Goal: Task Accomplishment & Management: Manage account settings

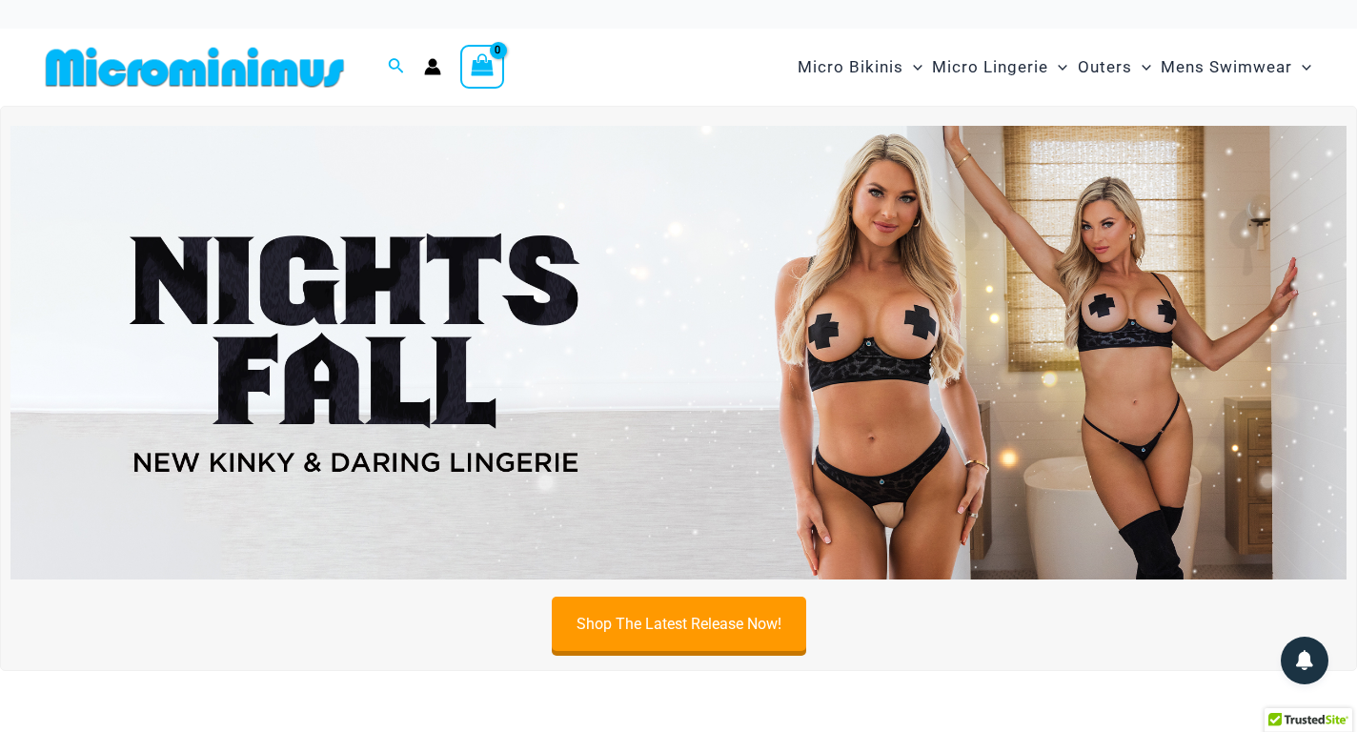
click at [429, 66] on icon "Account icon link" at bounding box center [432, 66] width 17 height 17
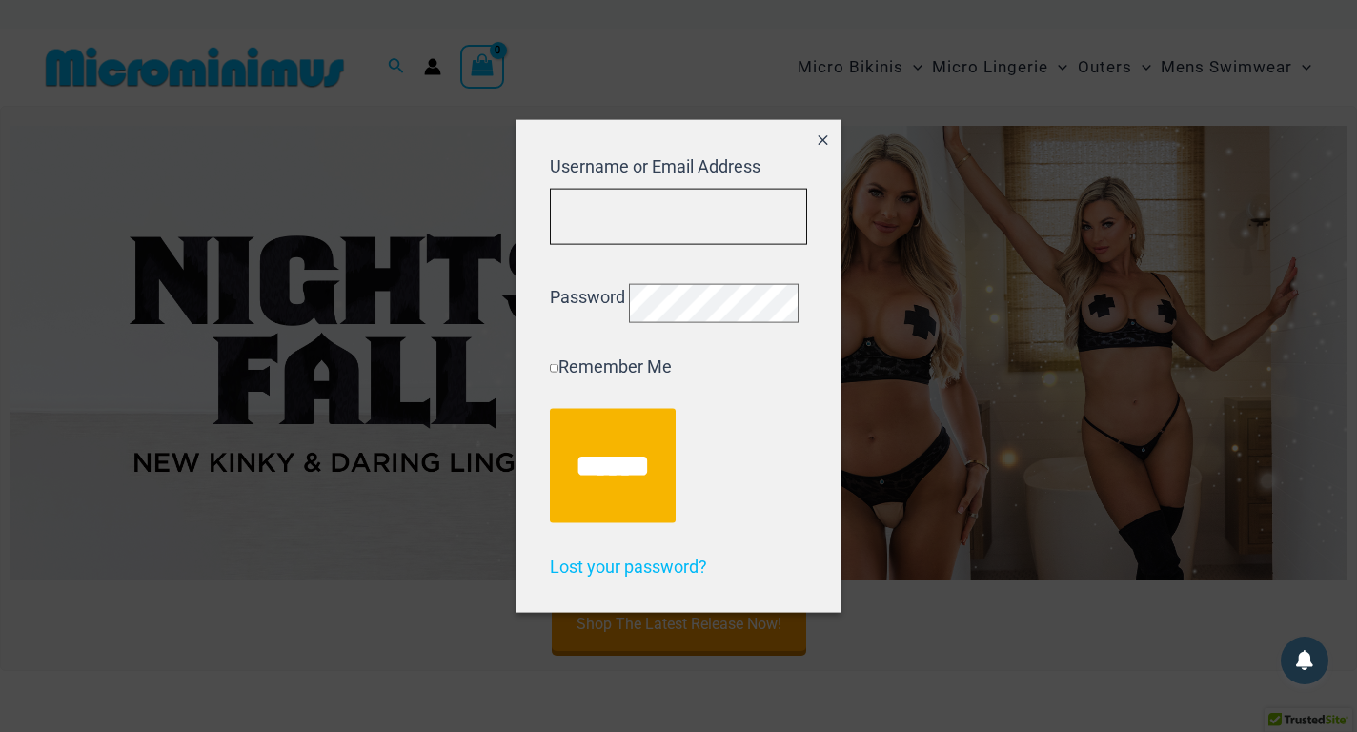
click at [609, 193] on input "Username or Email Address" at bounding box center [678, 217] width 257 height 56
type input "**********"
click at [550, 409] on input "******" at bounding box center [613, 466] width 126 height 114
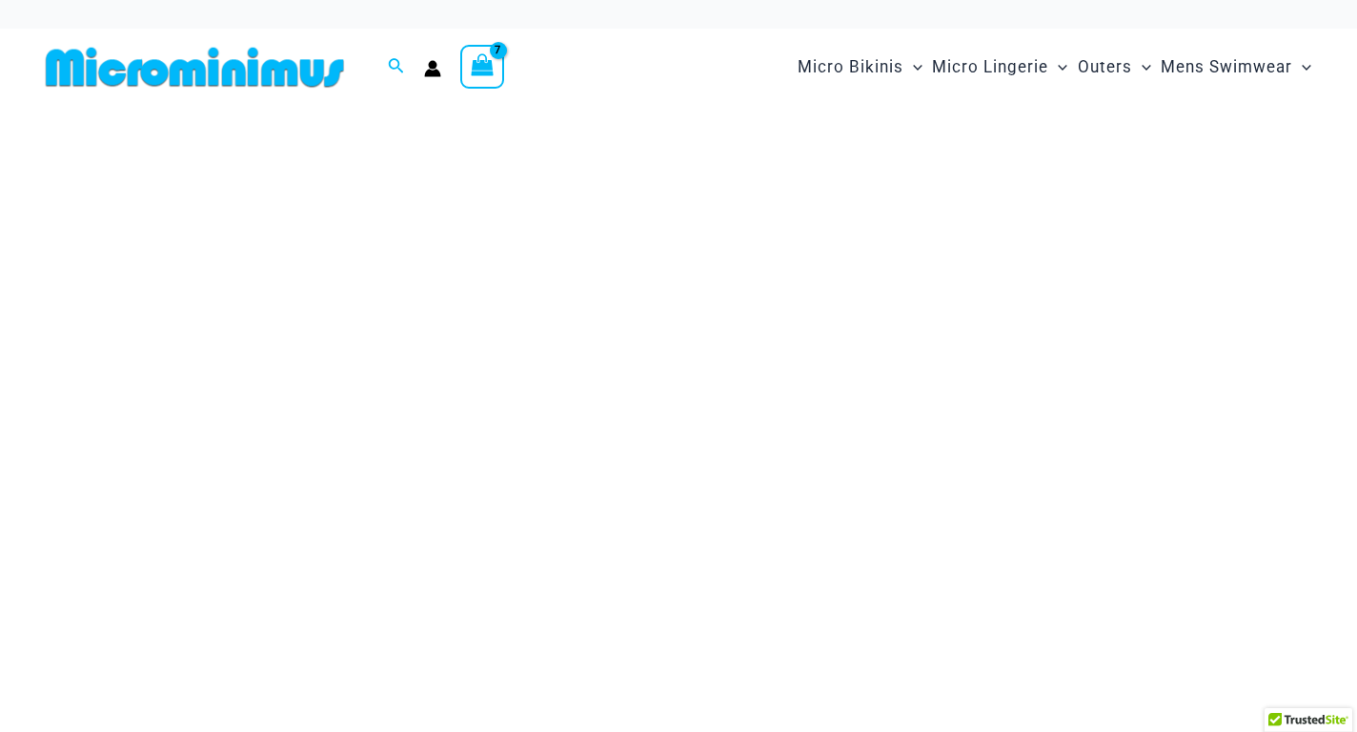
click at [256, 178] on img at bounding box center [679, 340] width 1260 height 428
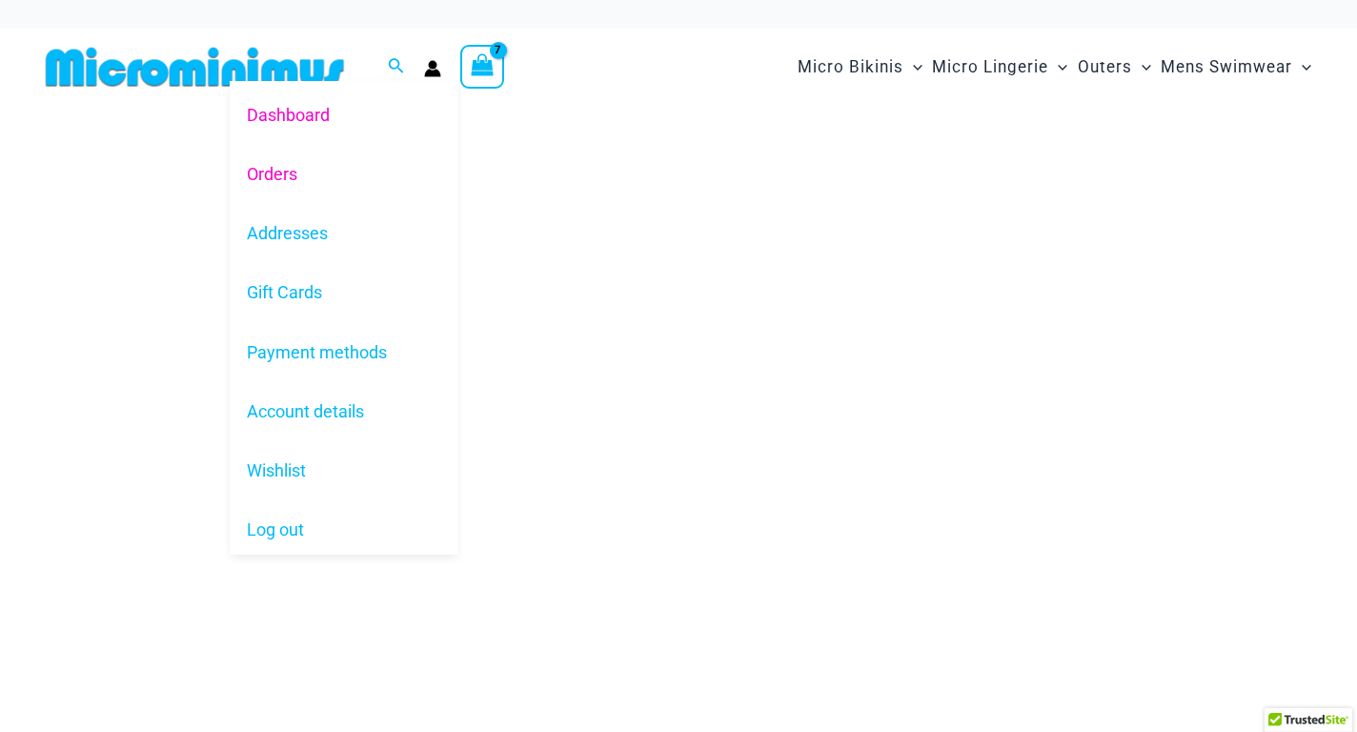
click at [263, 179] on link "Orders" at bounding box center [344, 174] width 229 height 59
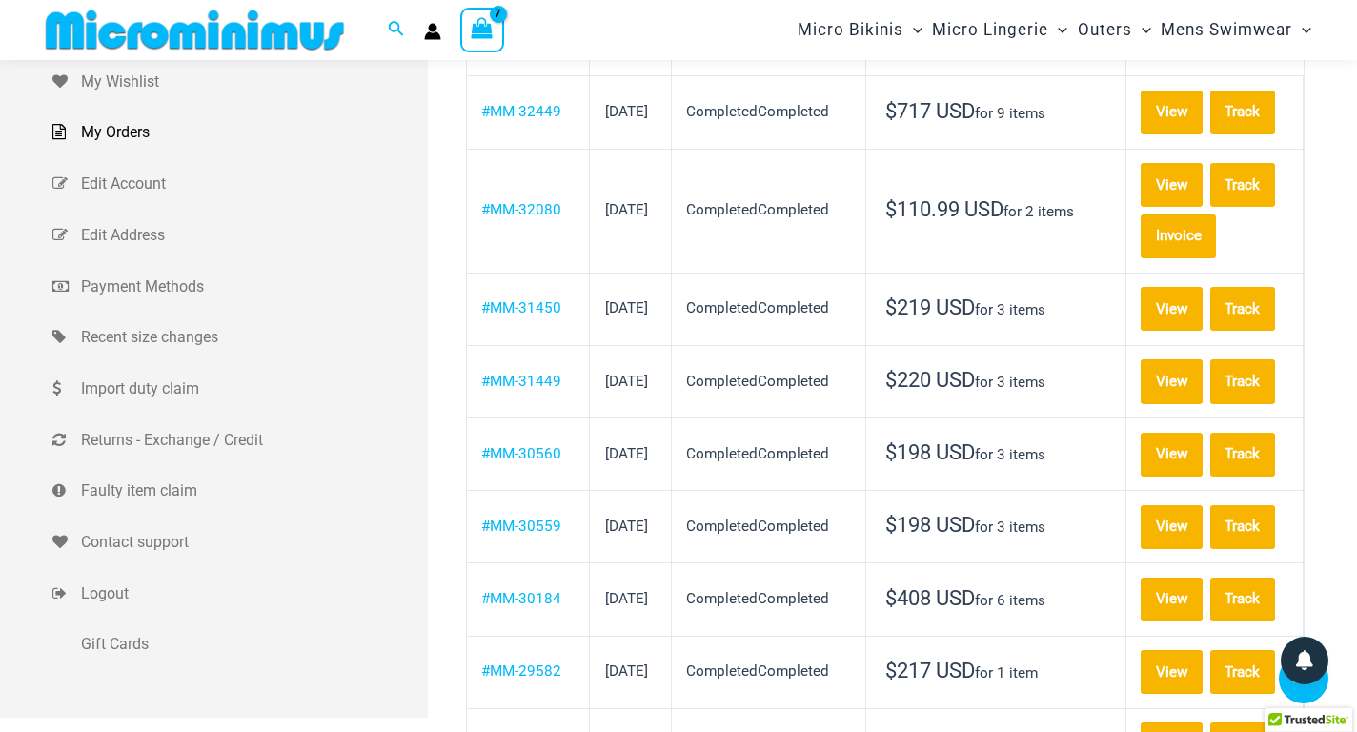
scroll to position [364, 0]
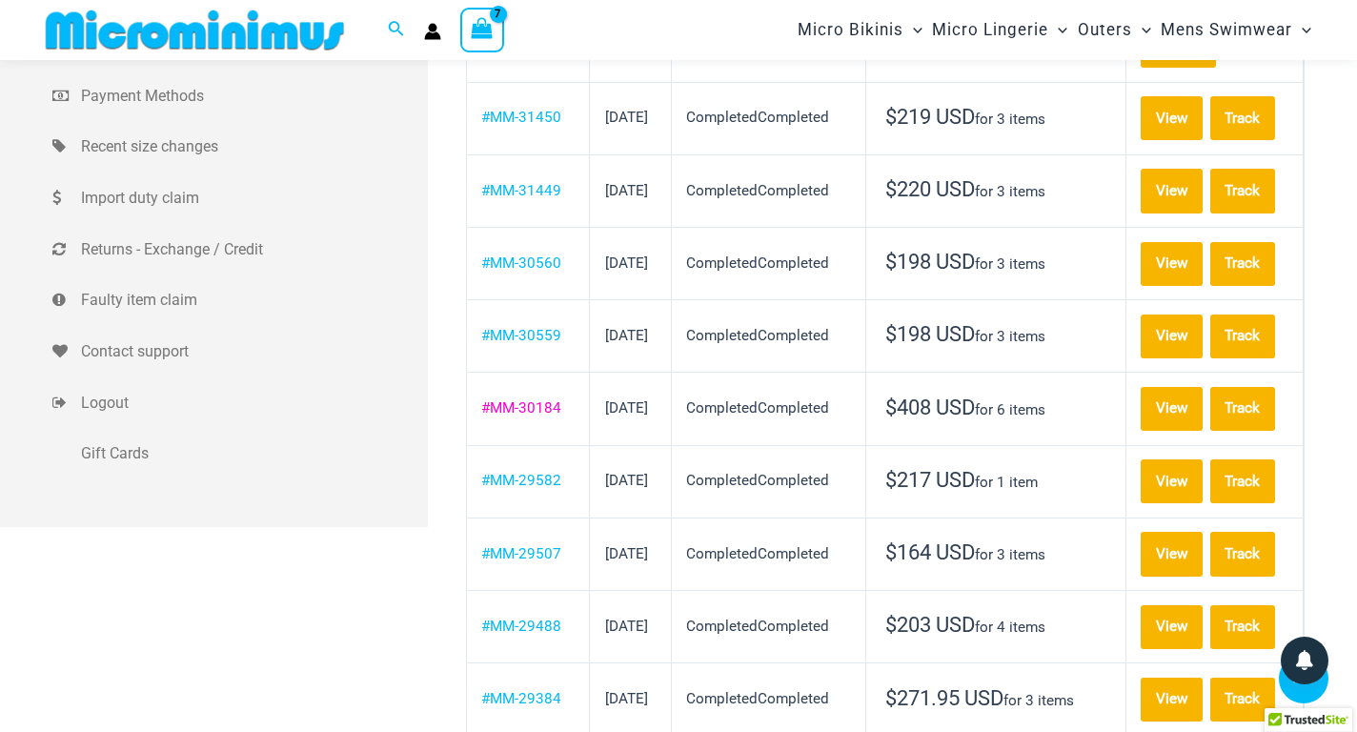
click at [540, 417] on link "#MM-30184" at bounding box center [521, 407] width 80 height 17
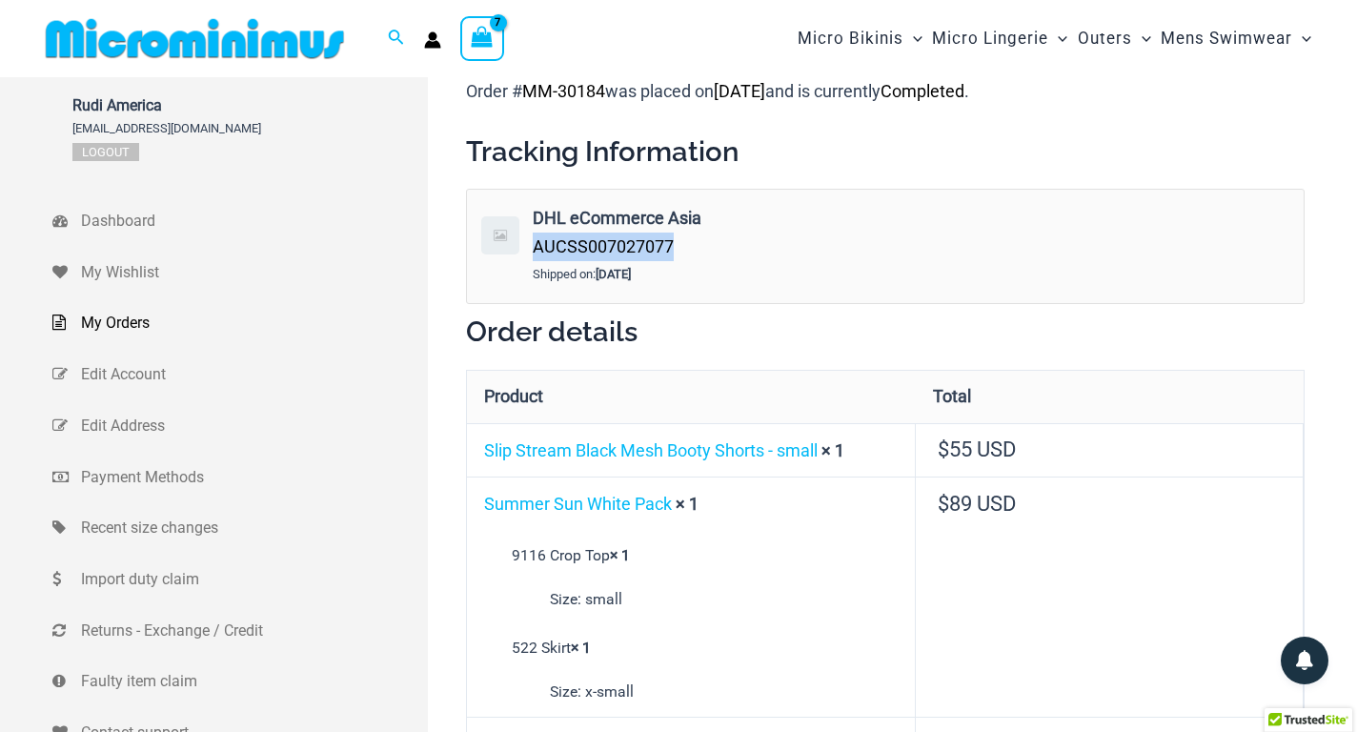
drag, startPoint x: 675, startPoint y: 247, endPoint x: 537, endPoint y: 240, distance: 138.4
click at [537, 240] on div "DHL eCommerce Asia AUCSS007027077" at bounding box center [764, 232] width 462 height 56
copy span "AUCSS007027077"
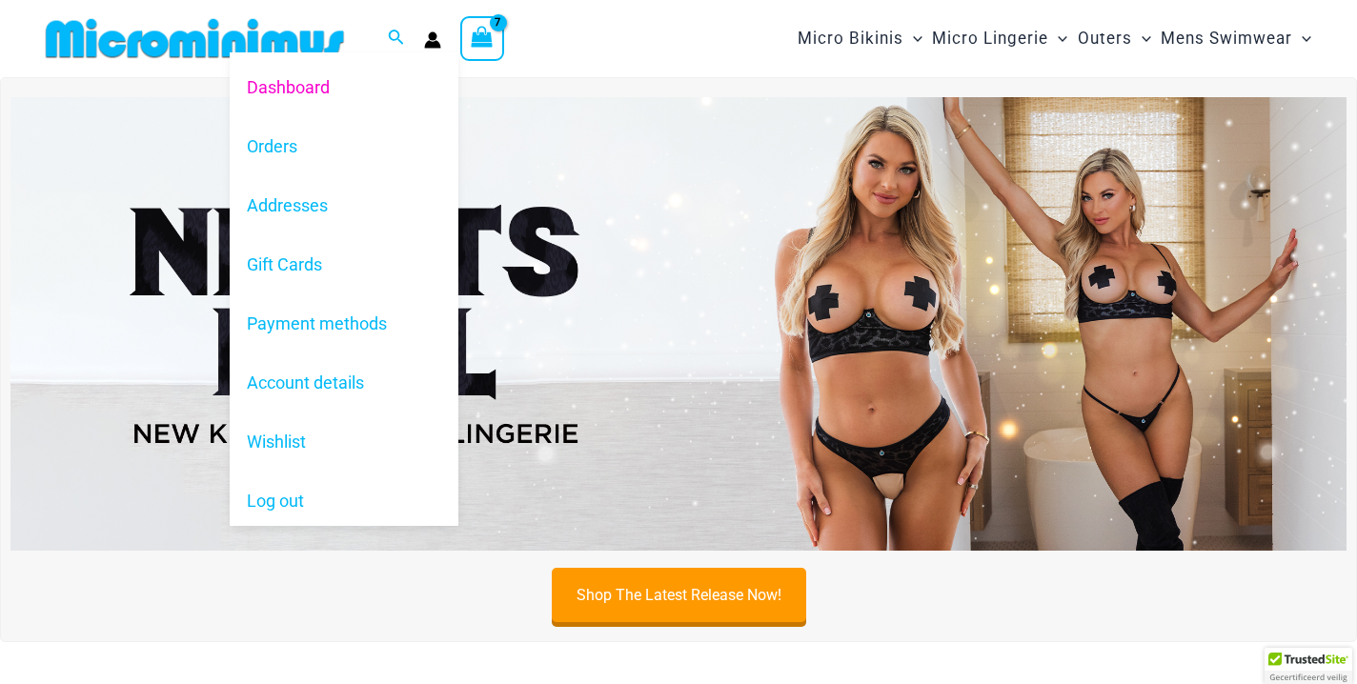
click at [437, 44] on icon "Account icon link" at bounding box center [433, 44] width 16 height 8
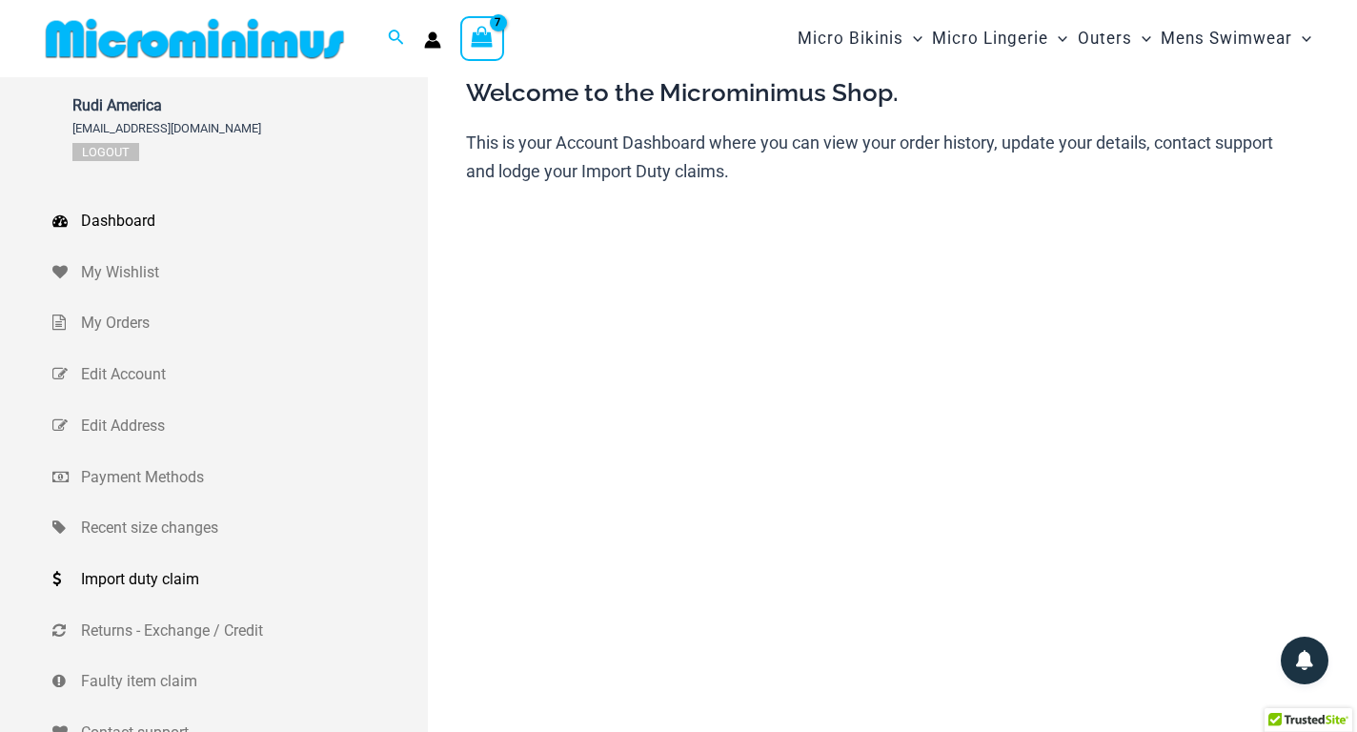
click at [181, 586] on span "Import duty claim" at bounding box center [252, 579] width 342 height 29
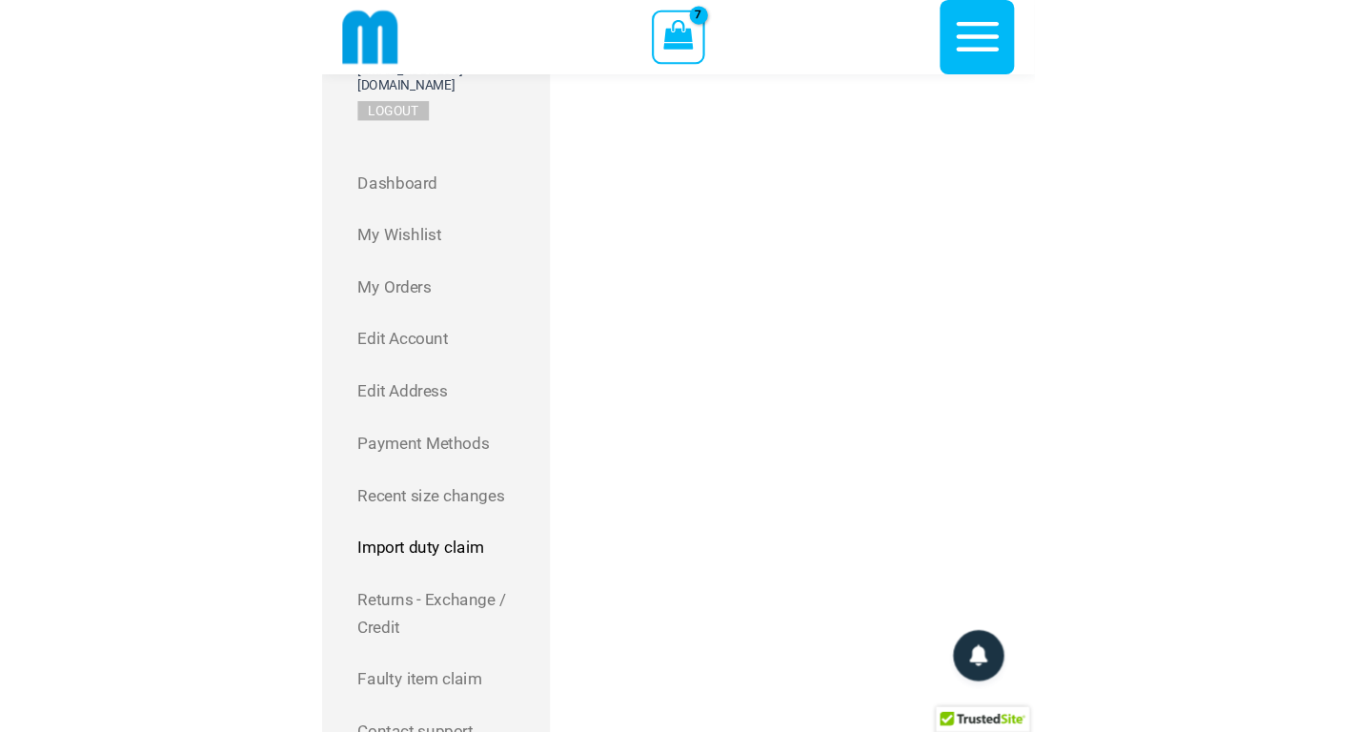
scroll to position [104, 0]
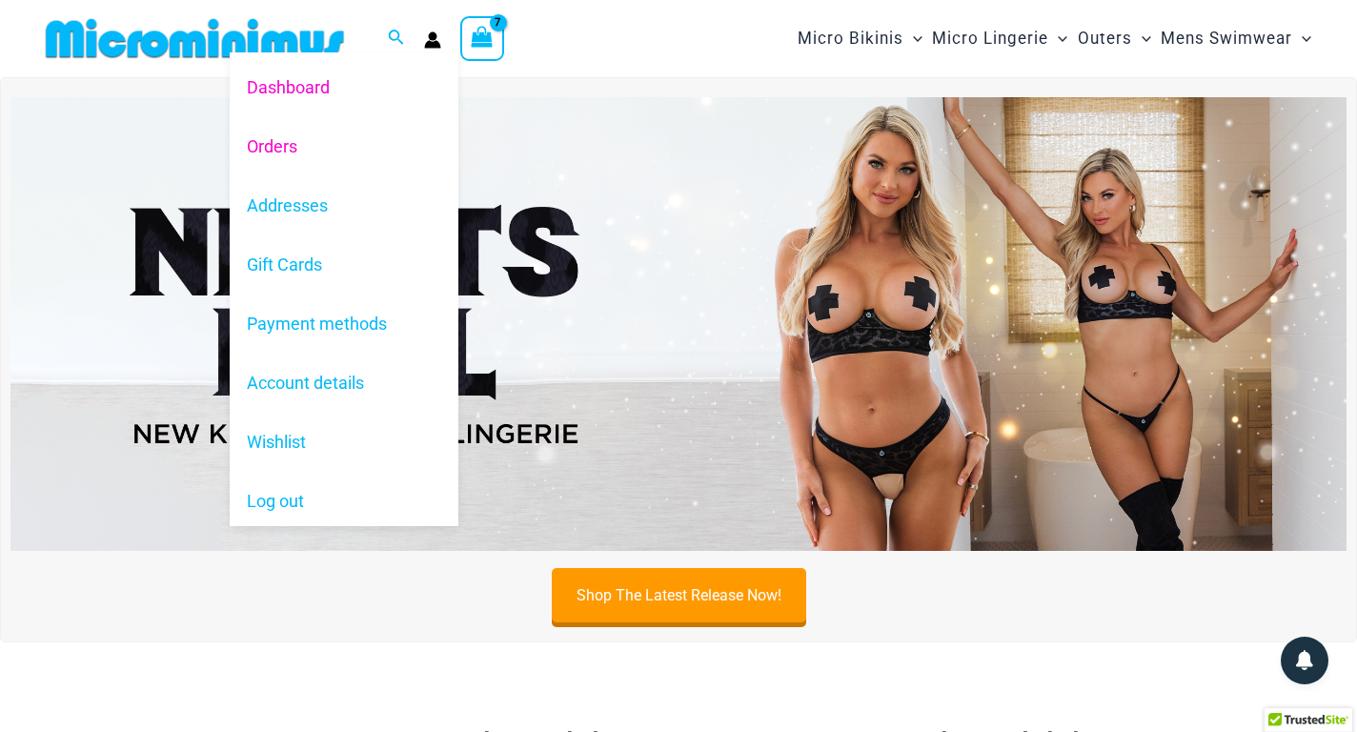
click at [299, 145] on link "Orders" at bounding box center [344, 145] width 229 height 59
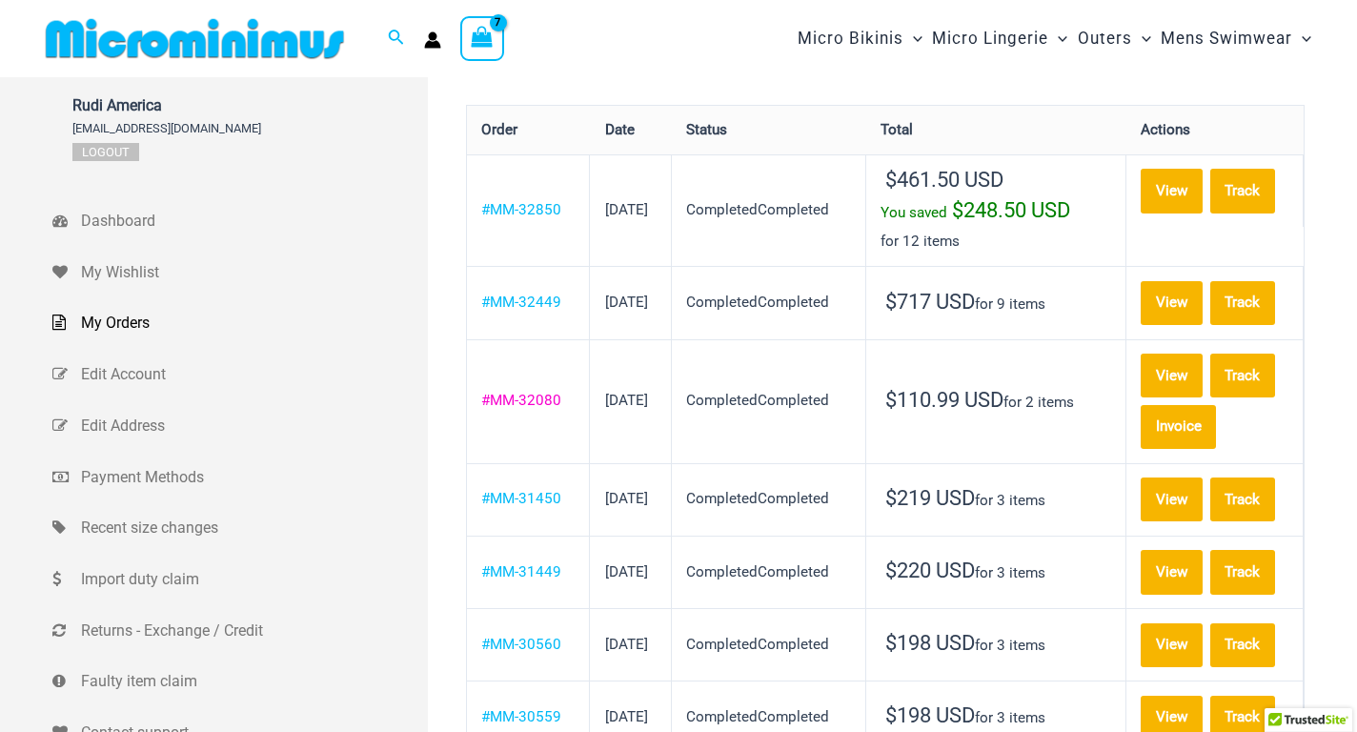
click at [543, 409] on link "#MM-32080" at bounding box center [521, 400] width 80 height 17
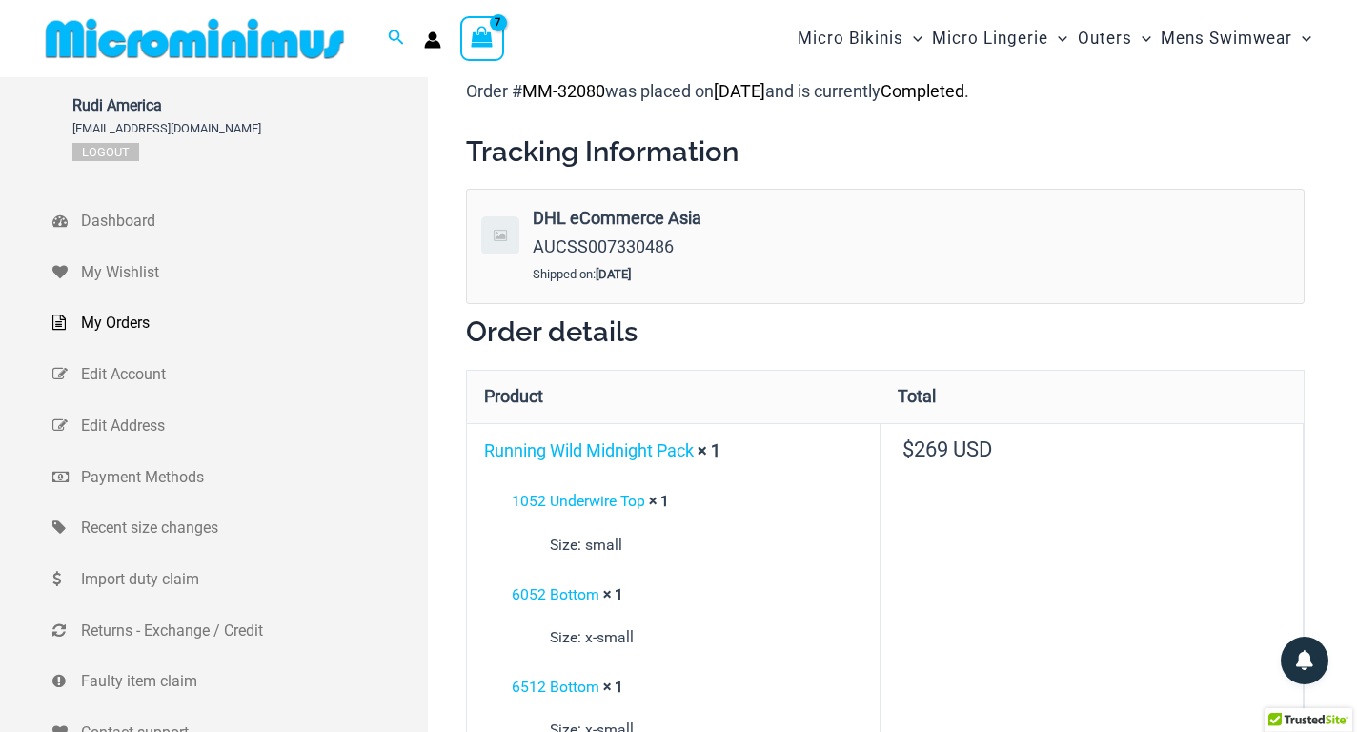
click at [647, 243] on span "AUCSS007330486" at bounding box center [603, 246] width 141 height 20
copy span "AUCSS007330486"
click at [803, 288] on div "Shipped on: [DATE]" at bounding box center [764, 274] width 462 height 29
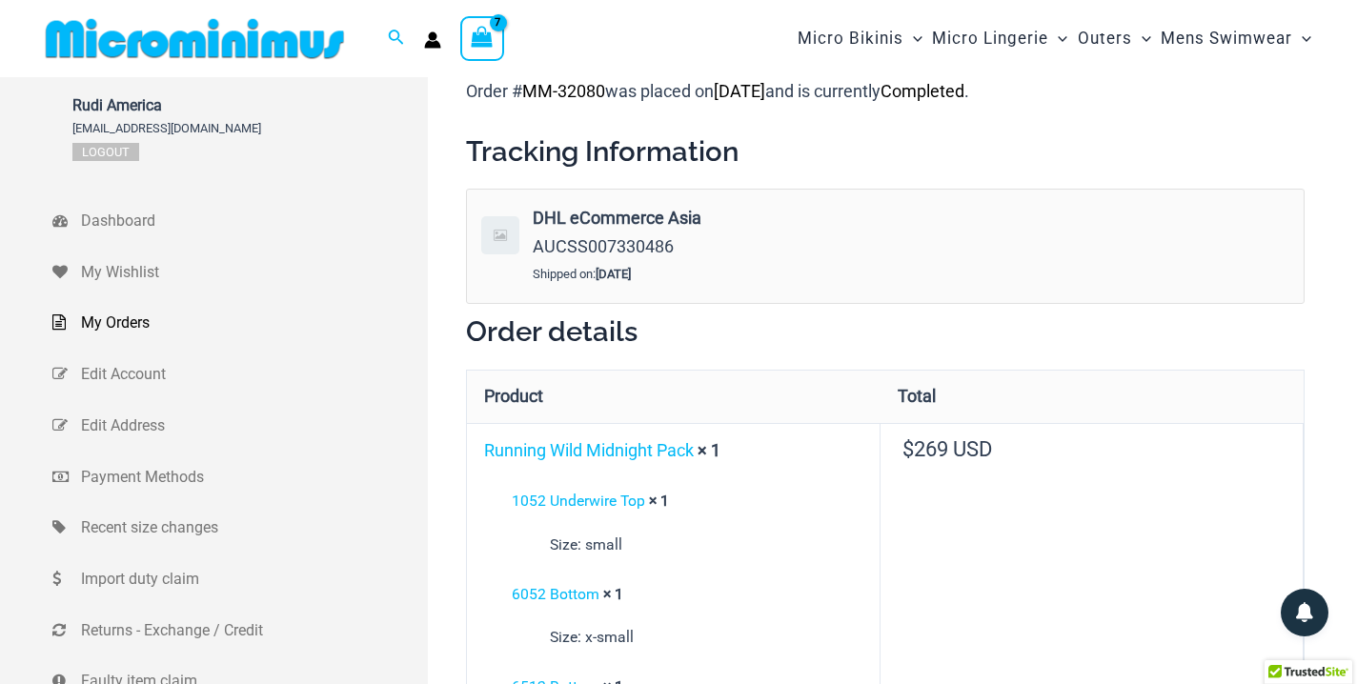
click at [135, 315] on span "My Orders" at bounding box center [252, 323] width 342 height 29
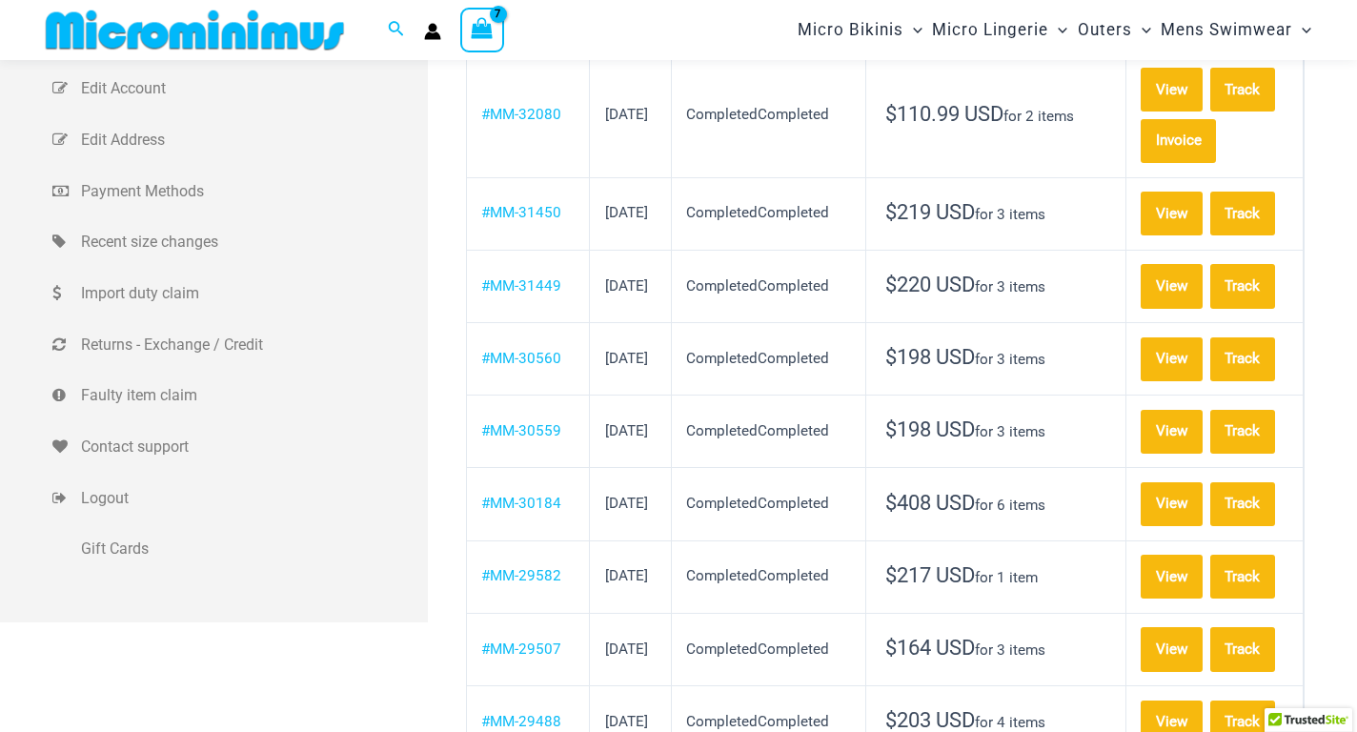
scroll to position [364, 0]
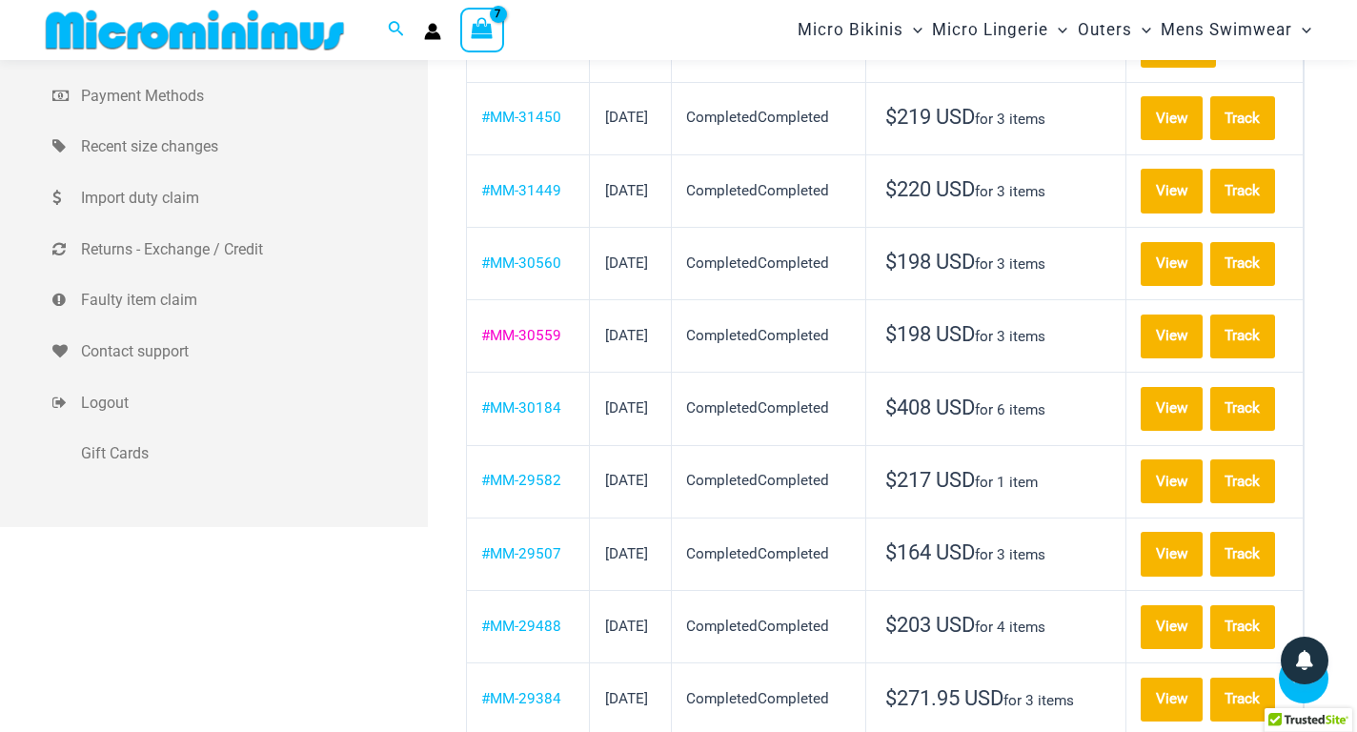
click at [552, 344] on link "#MM-30559" at bounding box center [521, 335] width 80 height 17
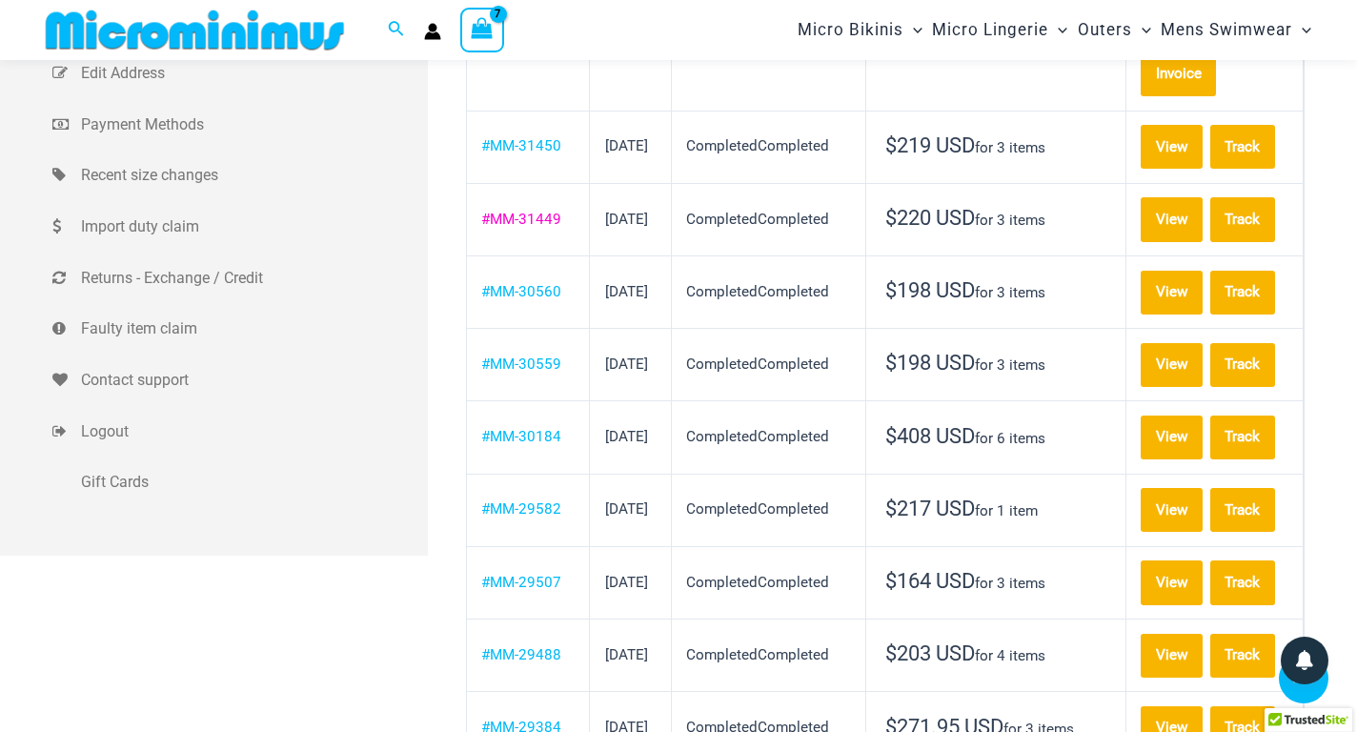
click at [517, 228] on link "#MM-31449" at bounding box center [521, 219] width 80 height 17
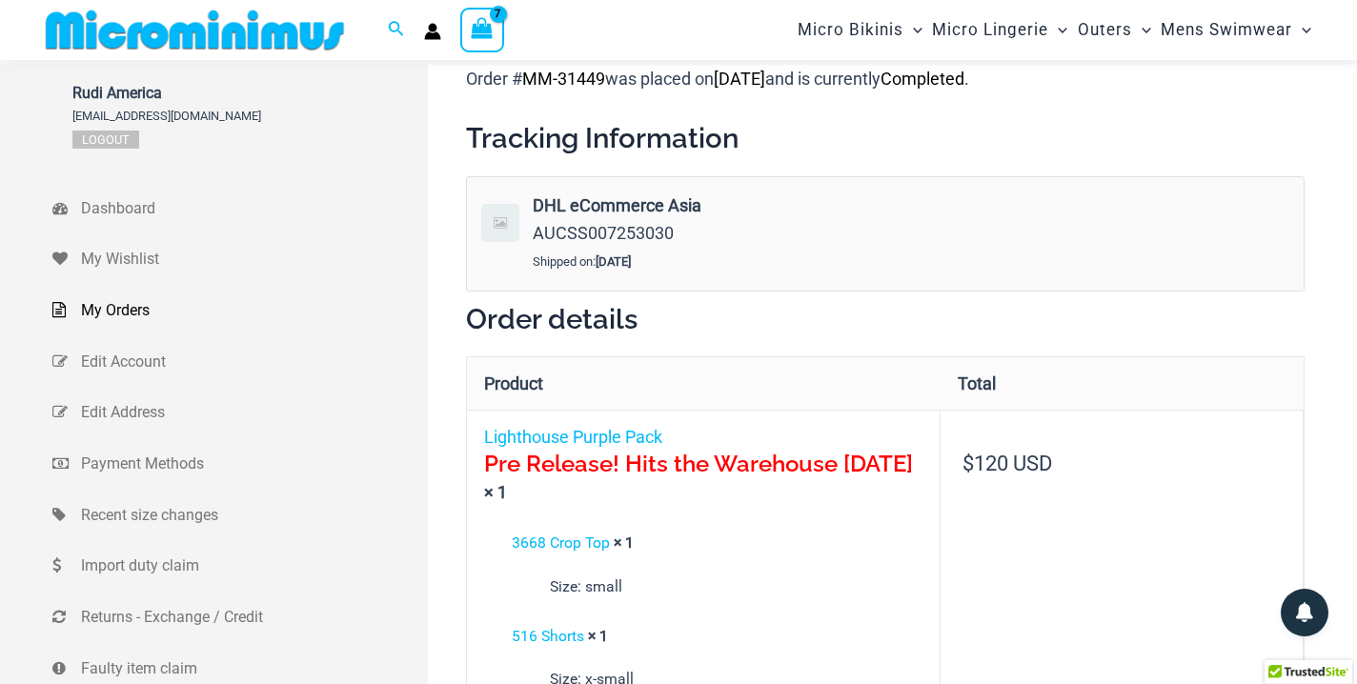
scroll to position [269, 0]
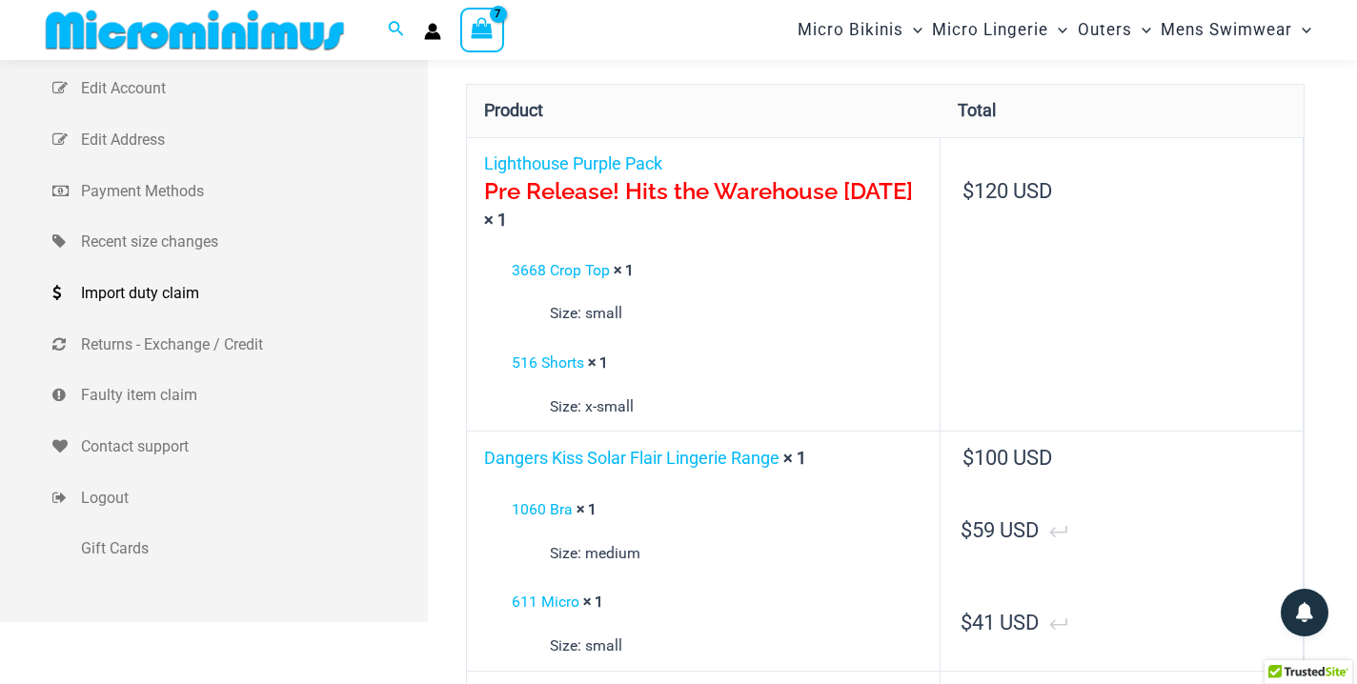
click at [173, 296] on span "Import duty claim" at bounding box center [252, 293] width 342 height 29
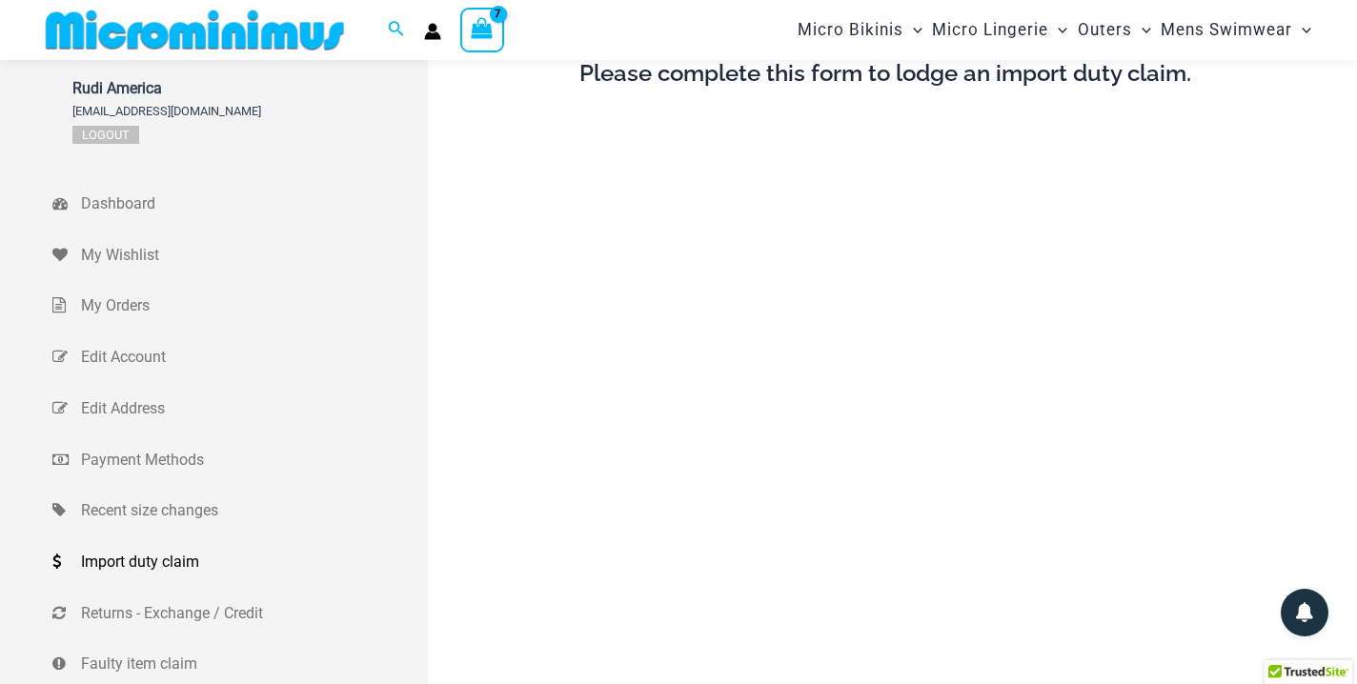
scroll to position [173, 0]
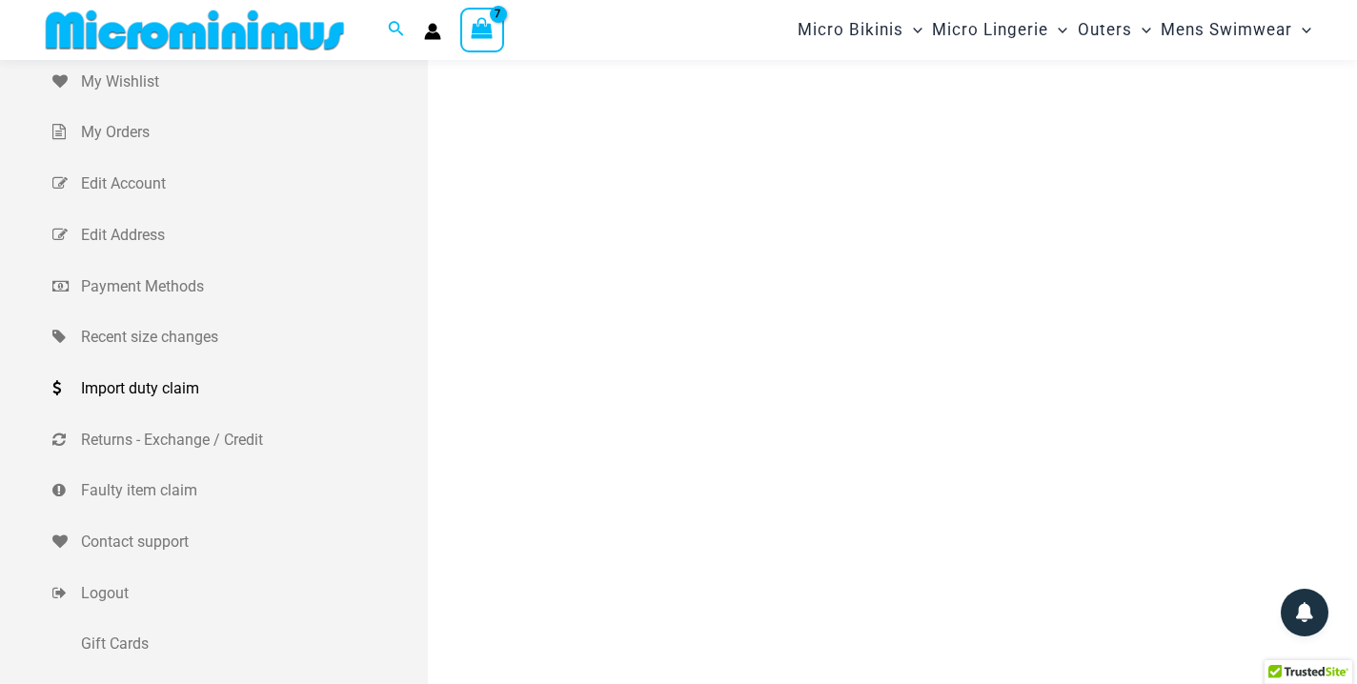
click at [173, 395] on span "Import duty claim" at bounding box center [252, 389] width 342 height 29
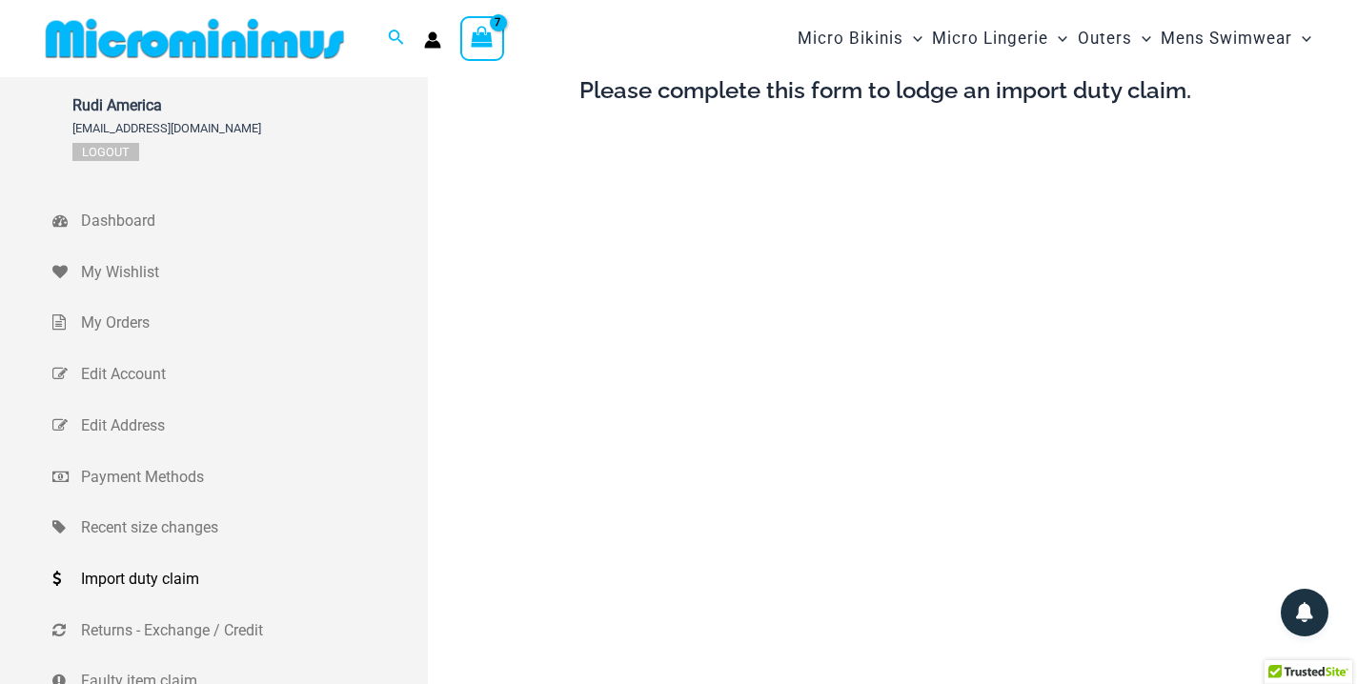
click at [133, 595] on link "Import duty claim" at bounding box center [240, 579] width 376 height 51
click at [136, 581] on span "Import duty claim" at bounding box center [252, 579] width 342 height 29
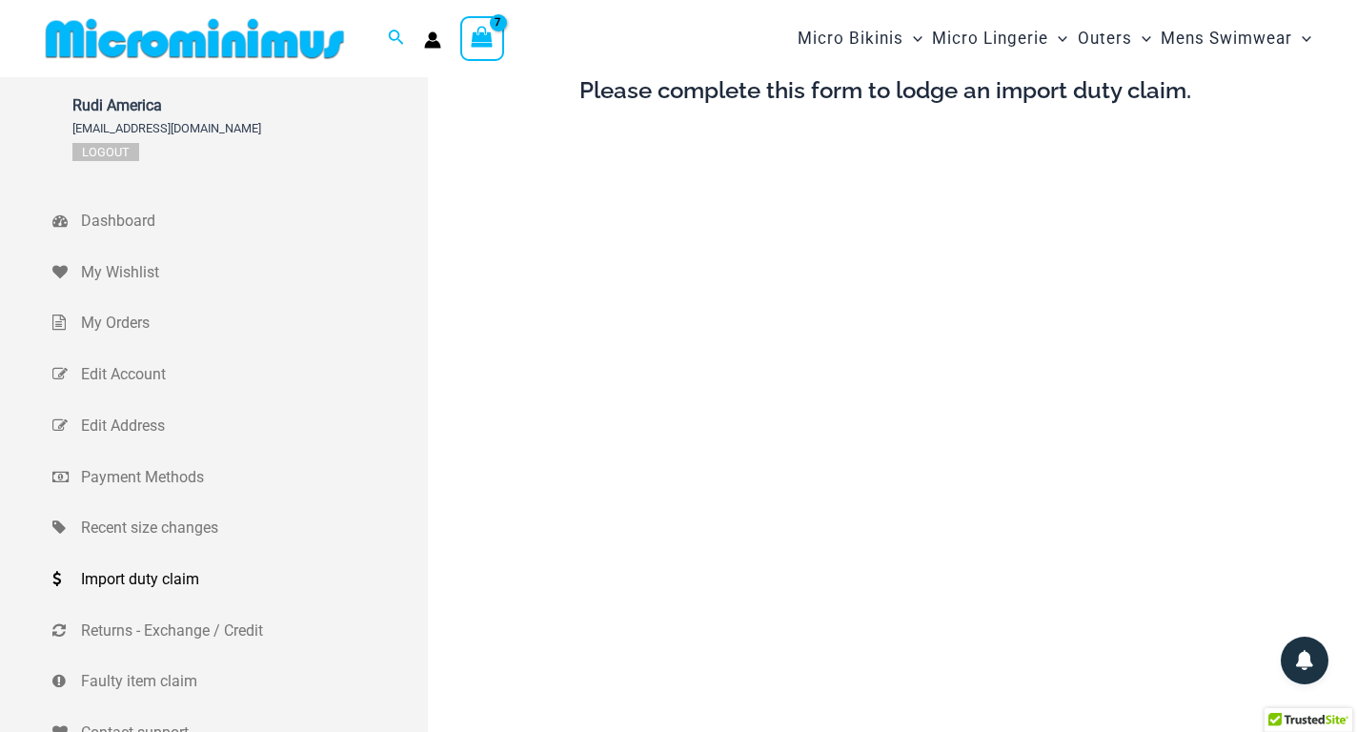
click at [111, 582] on span "Import duty claim" at bounding box center [252, 579] width 342 height 29
click at [97, 580] on span "Import duty claim" at bounding box center [252, 579] width 342 height 29
click at [135, 583] on span "Import duty claim" at bounding box center [252, 579] width 342 height 29
click at [136, 580] on span "Import duty claim" at bounding box center [252, 579] width 342 height 29
